Goal: Information Seeking & Learning: Learn about a topic

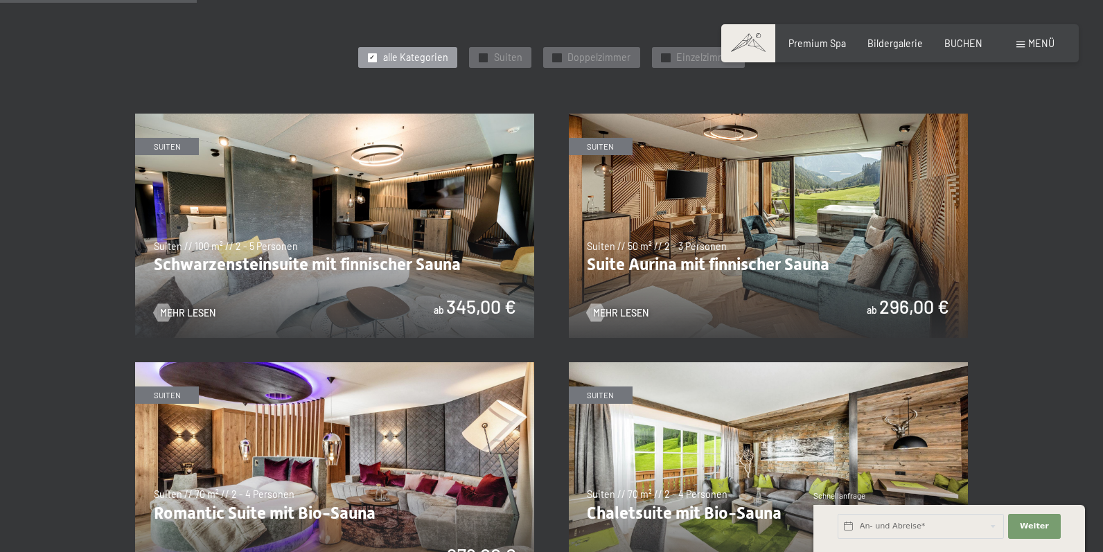
scroll to position [698, 0]
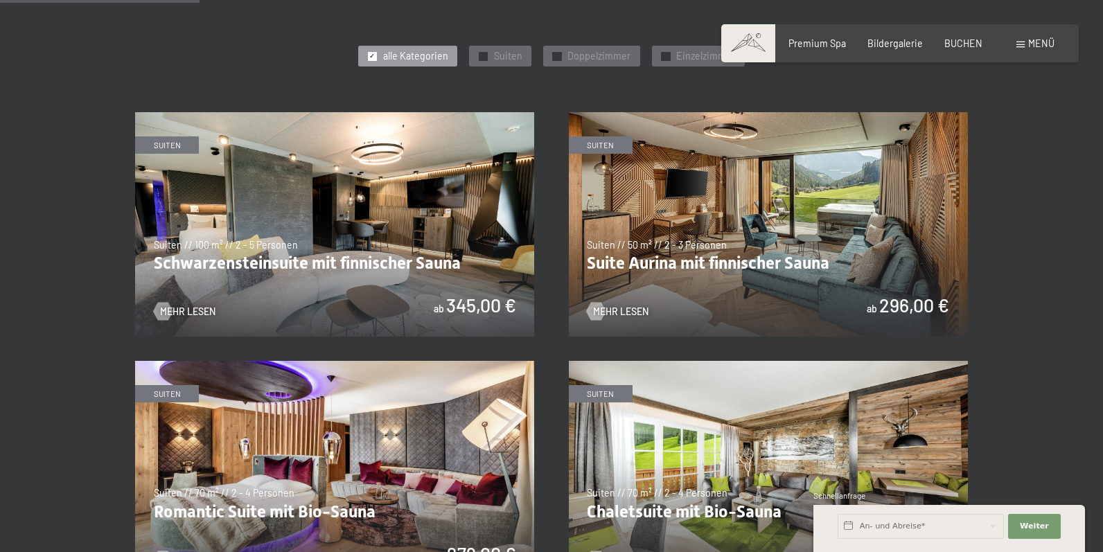
click at [292, 254] on img at bounding box center [334, 224] width 399 height 224
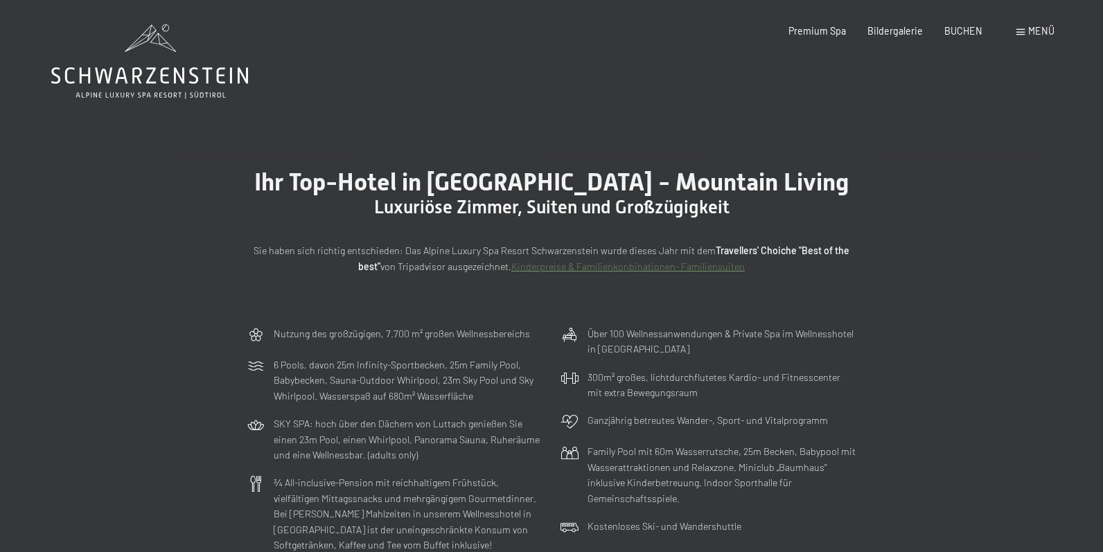
scroll to position [0, 0]
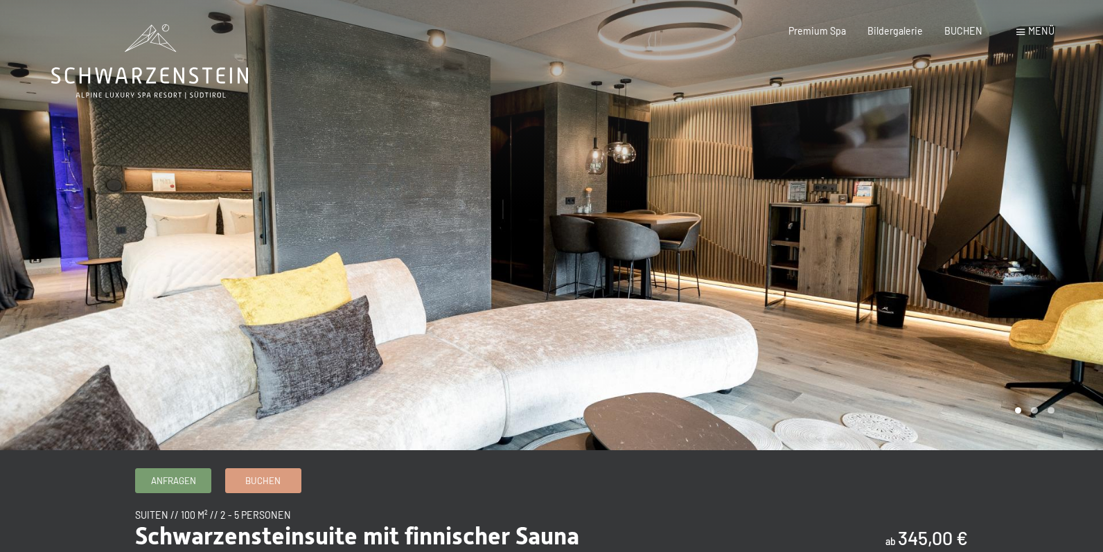
click at [1072, 243] on div at bounding box center [826, 225] width 551 height 450
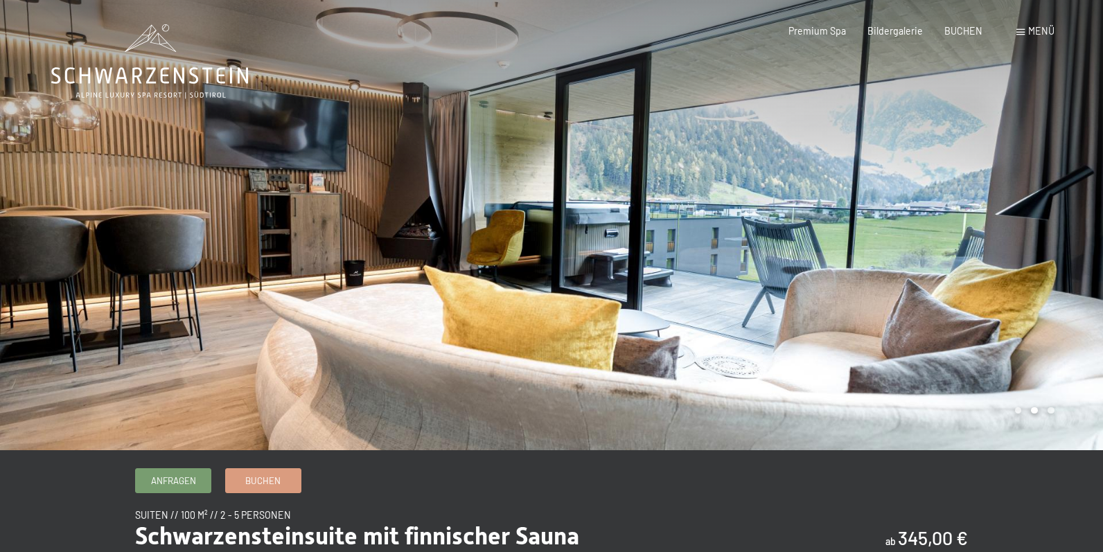
click at [1072, 243] on div at bounding box center [826, 225] width 551 height 450
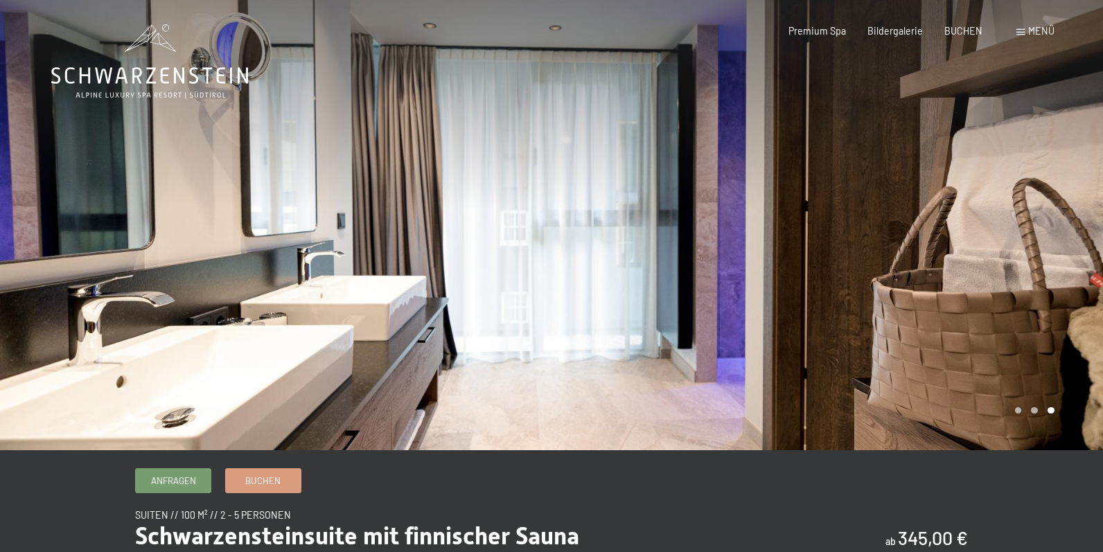
click at [1072, 243] on div at bounding box center [826, 225] width 551 height 450
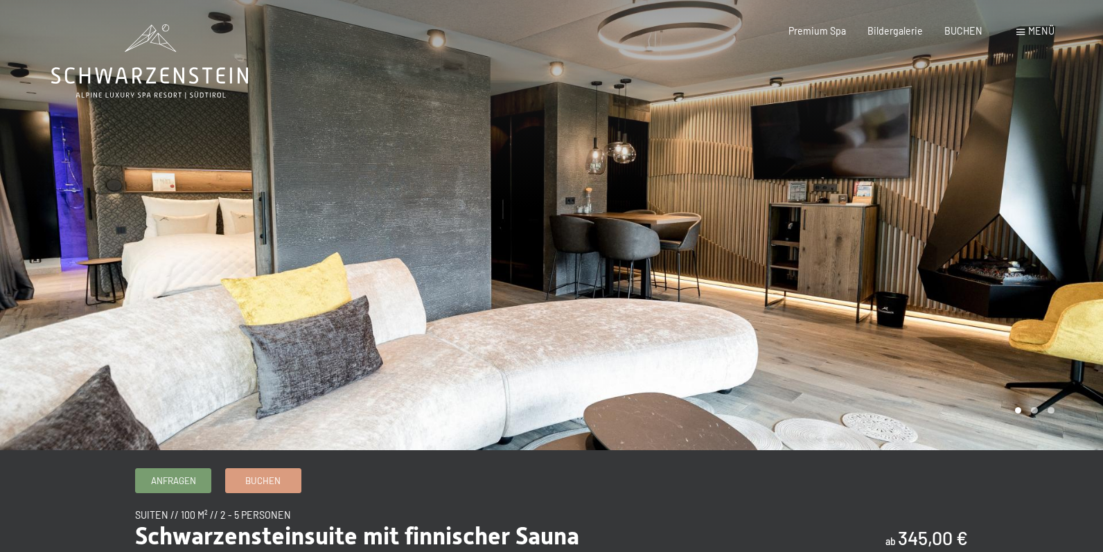
click at [1072, 243] on div at bounding box center [826, 225] width 551 height 450
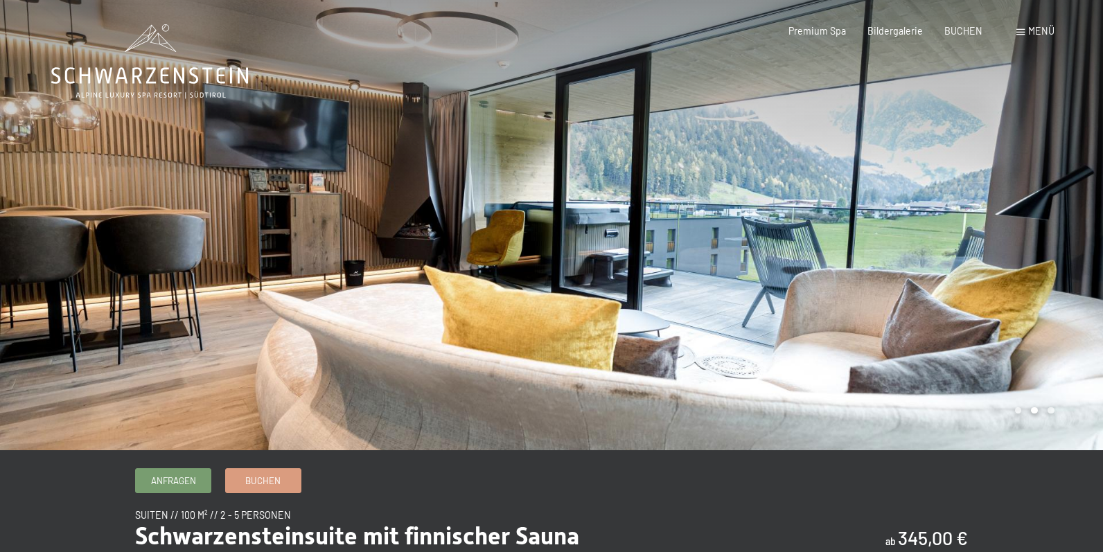
click at [1072, 243] on div at bounding box center [826, 225] width 551 height 450
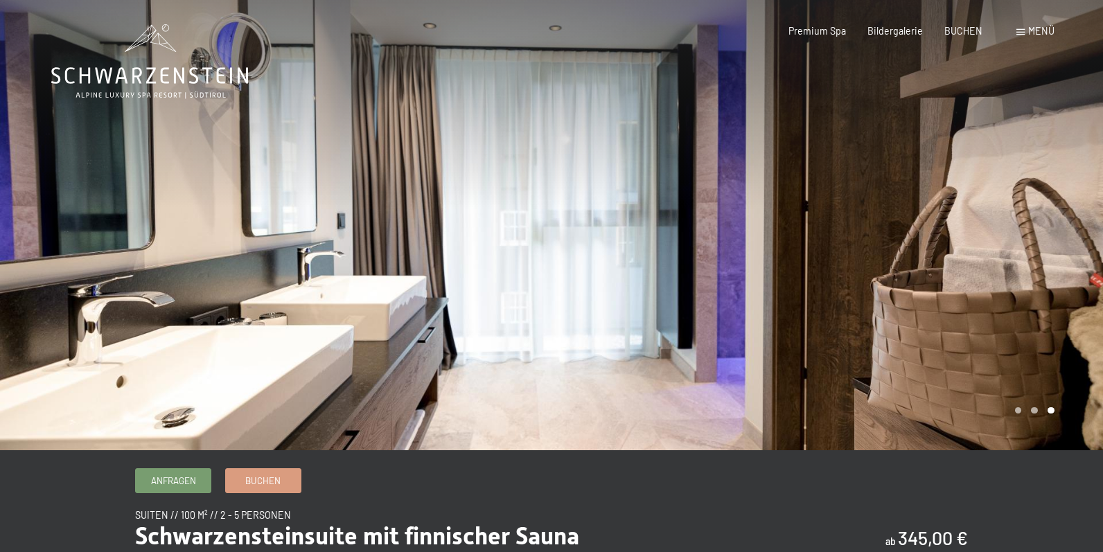
click at [1072, 243] on div at bounding box center [826, 225] width 551 height 450
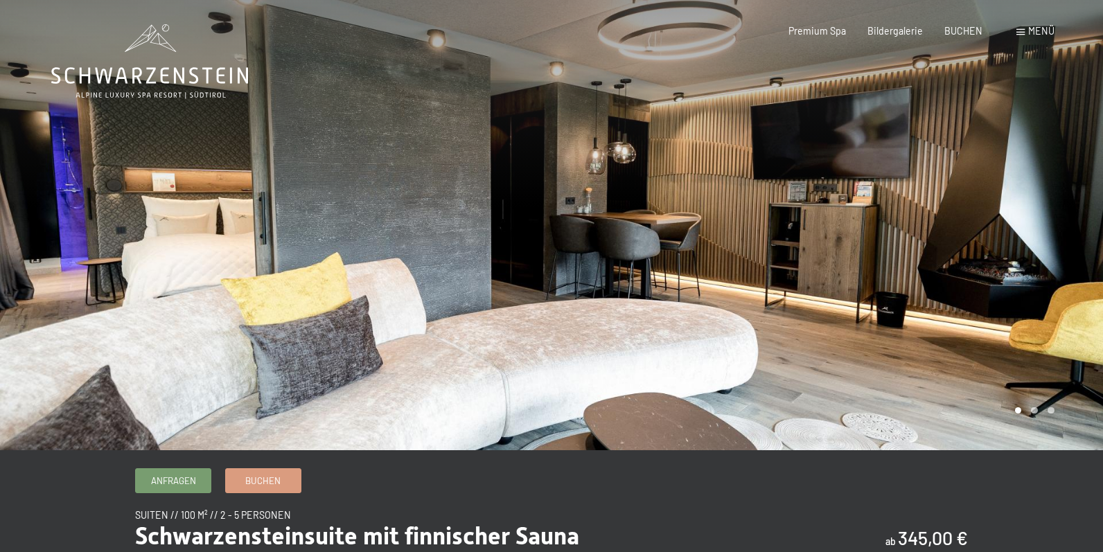
click at [1072, 243] on div at bounding box center [826, 225] width 551 height 450
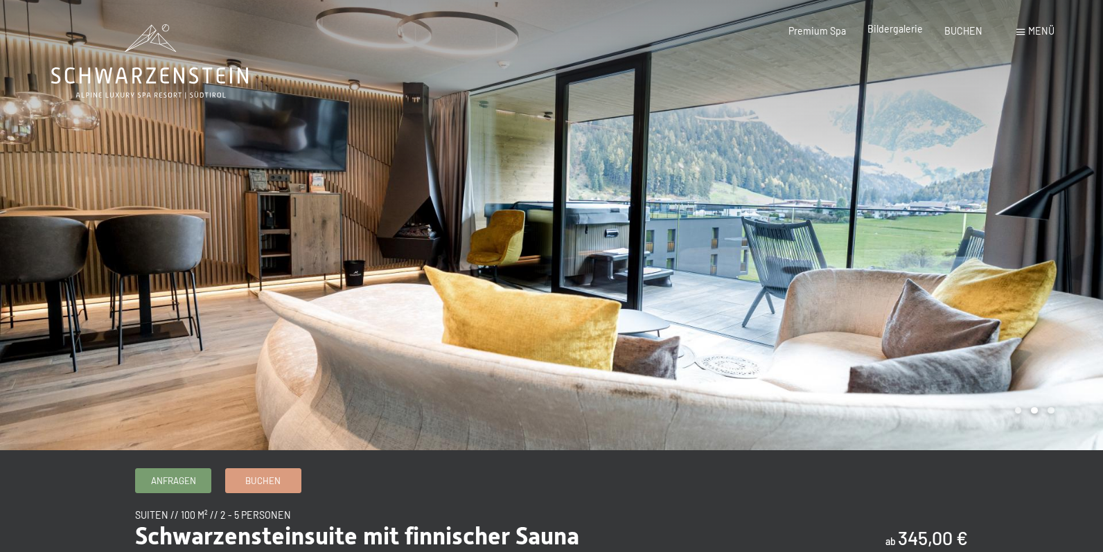
click at [894, 28] on span "Bildergalerie" at bounding box center [894, 29] width 55 height 12
